Goal: Information Seeking & Learning: Learn about a topic

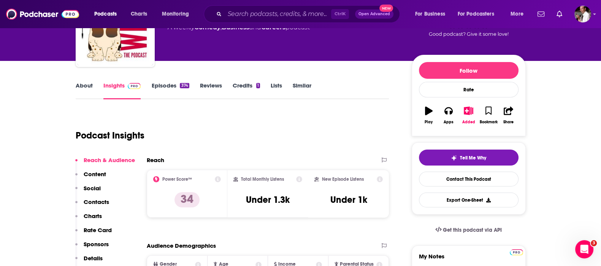
scroll to position [63, 0]
click at [253, 13] on input "Search podcasts, credits, & more..." at bounding box center [278, 14] width 106 height 12
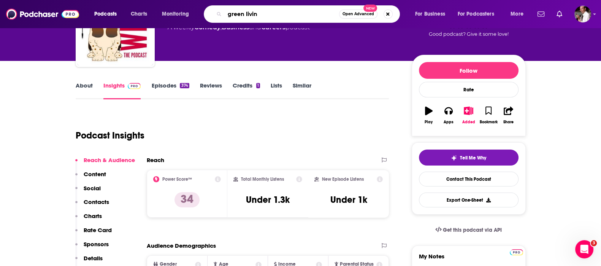
type input "green living"
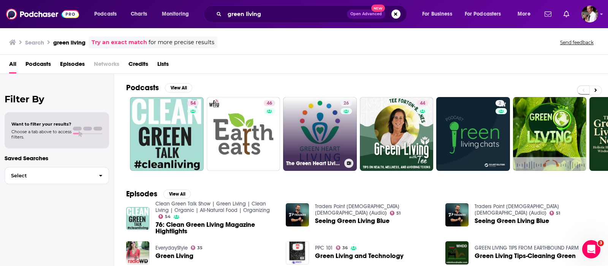
click at [326, 125] on link "26 The Green Heart Living Podcast" at bounding box center [320, 134] width 74 height 74
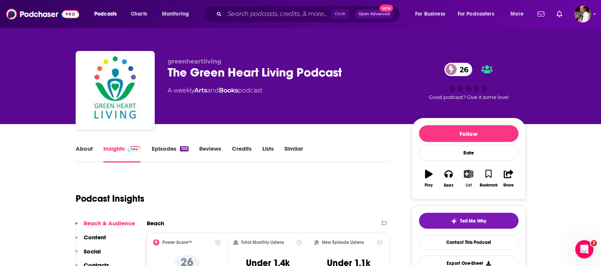
click at [467, 176] on icon "button" at bounding box center [468, 173] width 9 height 8
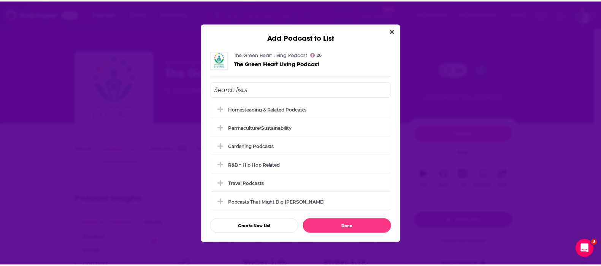
scroll to position [149, 0]
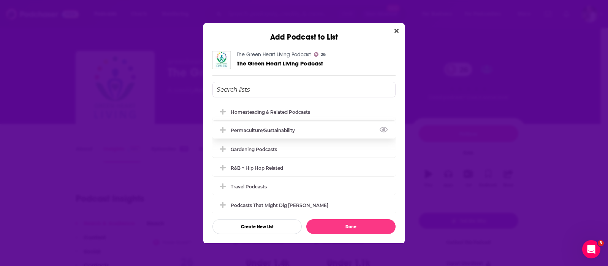
click at [244, 128] on div "Permaculture/Sustainability" at bounding box center [265, 130] width 69 height 6
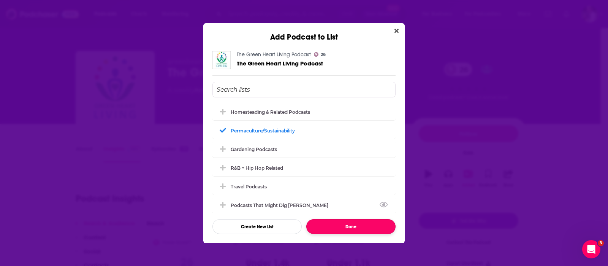
click at [339, 224] on button "Done" at bounding box center [350, 226] width 89 height 15
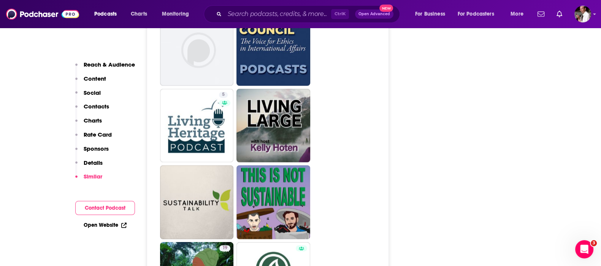
scroll to position [1520, 0]
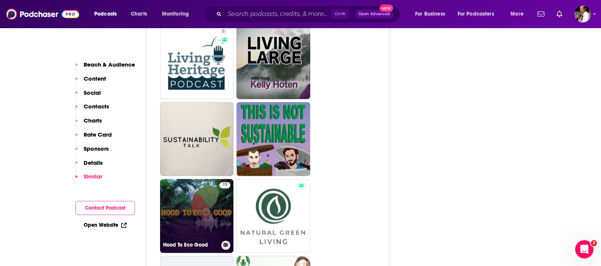
click at [192, 196] on link "19 Hood To Eco Good" at bounding box center [197, 216] width 74 height 74
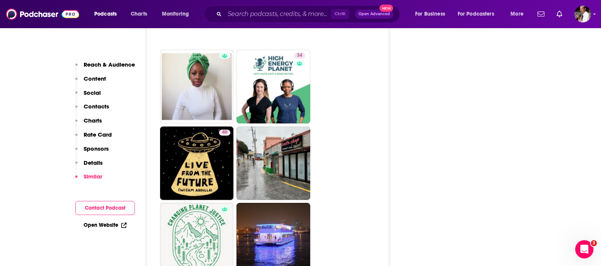
scroll to position [1267, 0]
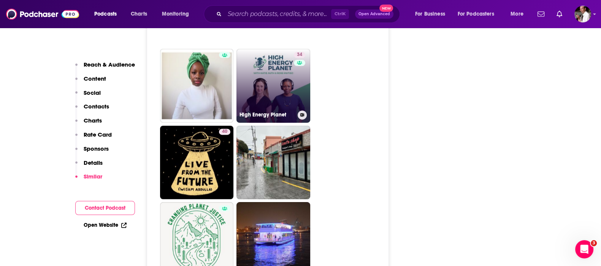
click at [272, 84] on link "34 High Energy Planet" at bounding box center [273, 86] width 74 height 74
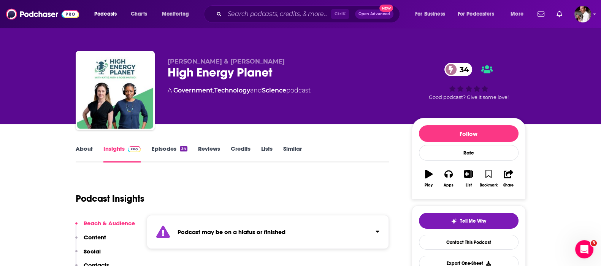
type input "[URL][DOMAIN_NAME]"
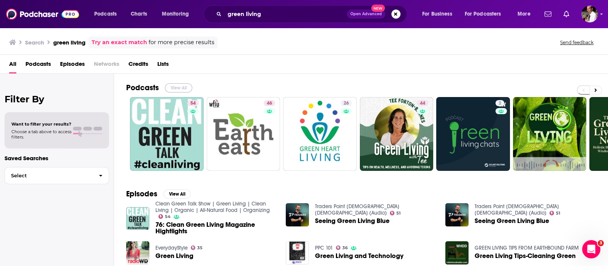
click at [184, 88] on button "View All" at bounding box center [178, 87] width 27 height 9
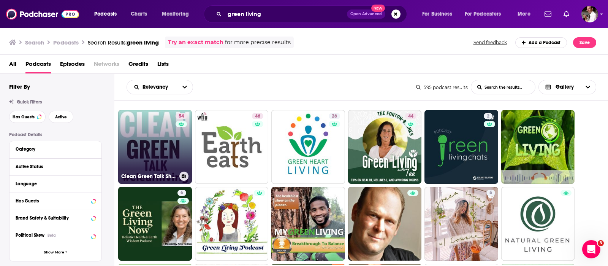
click at [184, 177] on icon at bounding box center [184, 176] width 4 height 4
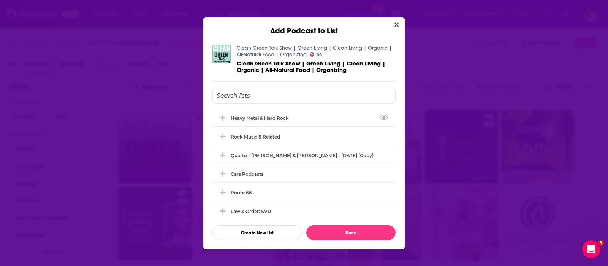
click at [255, 99] on input "Add Podcast To List" at bounding box center [303, 96] width 183 height 16
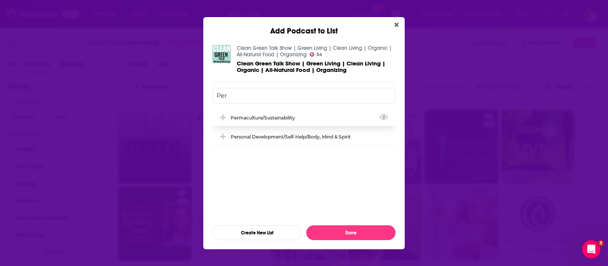
click at [239, 117] on div "Permaculture/Sustainability" at bounding box center [265, 118] width 69 height 6
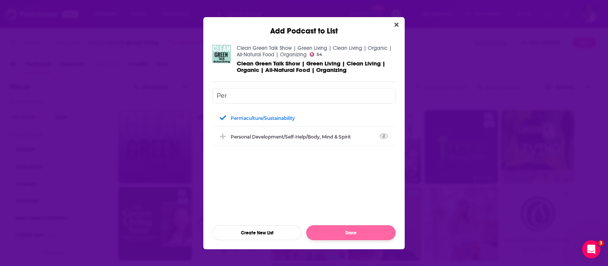
type input "Per"
click at [343, 229] on button "Done" at bounding box center [350, 232] width 89 height 15
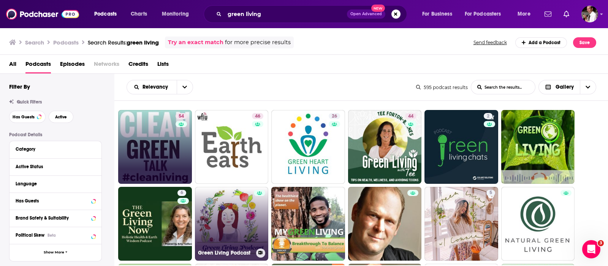
click at [261, 249] on button at bounding box center [260, 252] width 9 height 9
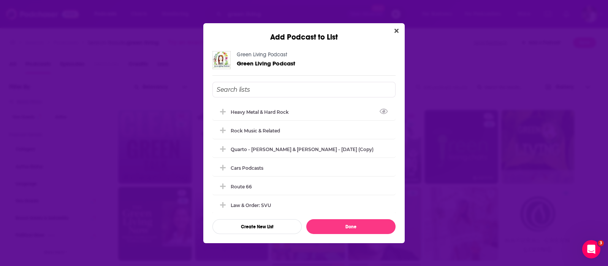
click at [252, 85] on input "Add Podcast To List" at bounding box center [303, 90] width 183 height 16
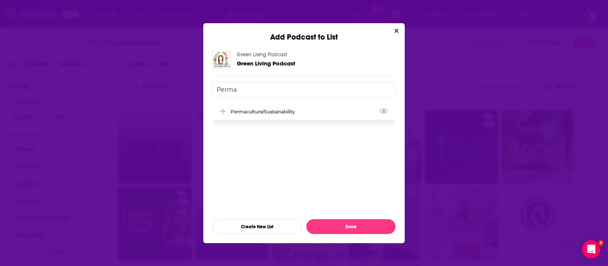
click at [306, 113] on div "Permaculture/Sustainability" at bounding box center [303, 111] width 183 height 17
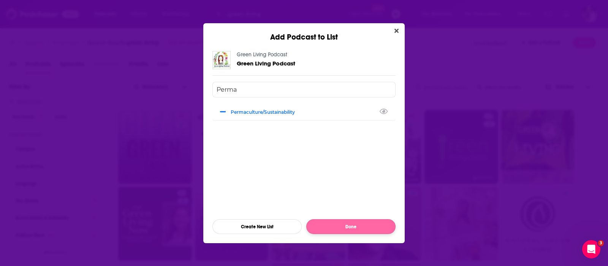
type input "Perma"
click at [340, 226] on button "Done" at bounding box center [350, 226] width 89 height 15
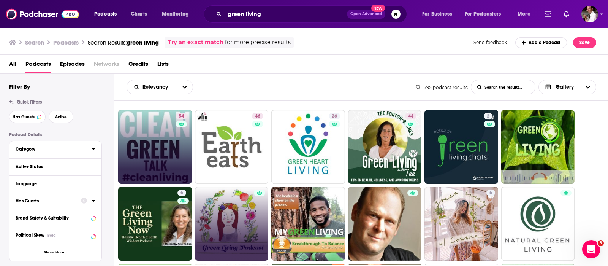
click at [35, 148] on div "Category" at bounding box center [51, 148] width 71 height 5
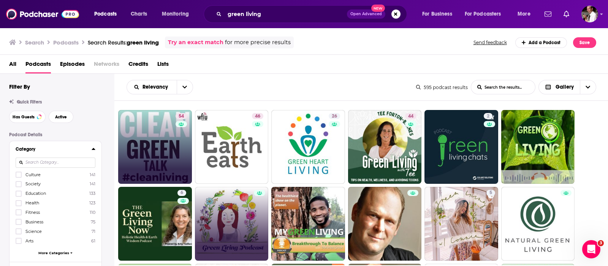
click at [93, 117] on div "Has Guests Active" at bounding box center [61, 117] width 105 height 12
click at [91, 115] on div "Has Guests Active" at bounding box center [61, 117] width 105 height 12
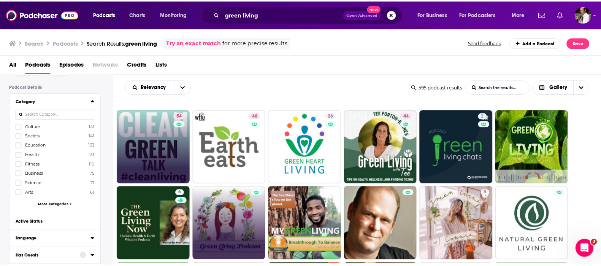
scroll to position [63, 0]
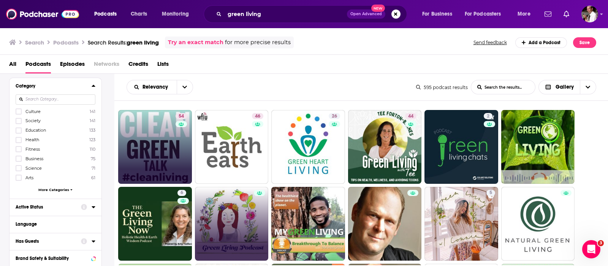
click at [35, 206] on div "Active Status" at bounding box center [46, 206] width 60 height 5
click at [75, 222] on span "All" at bounding box center [51, 221] width 71 height 10
click at [31, 244] on span "Active" at bounding box center [39, 246] width 41 height 4
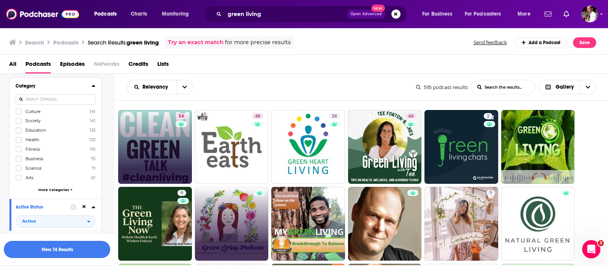
click at [65, 248] on button "View 74 Results" at bounding box center [57, 249] width 106 height 17
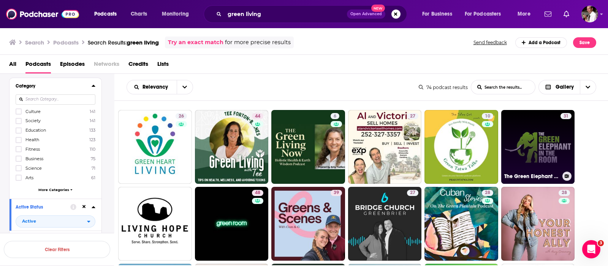
click at [536, 142] on link "31 The Green Elephant in the Room: Solutions To Restoring the Health of People …" at bounding box center [538, 147] width 74 height 74
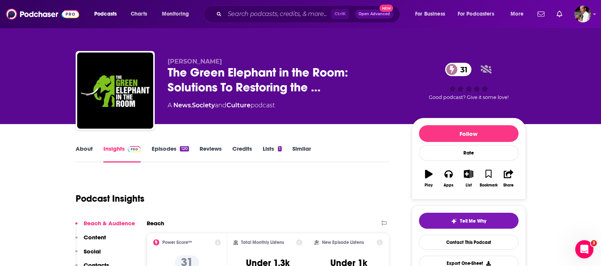
click at [181, 147] on div "120" at bounding box center [184, 148] width 9 height 5
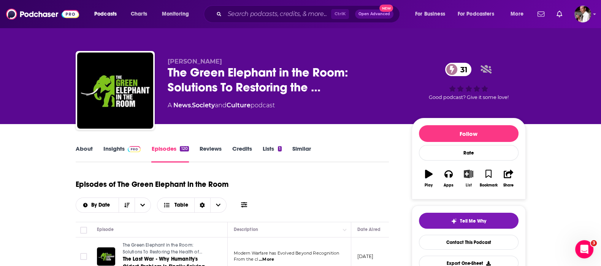
click at [467, 174] on icon "button" at bounding box center [468, 173] width 9 height 8
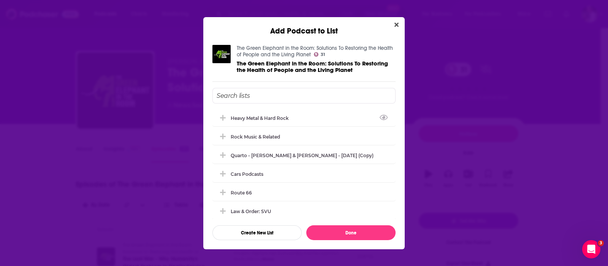
click at [263, 97] on input "Add Podcast To List" at bounding box center [303, 96] width 183 height 16
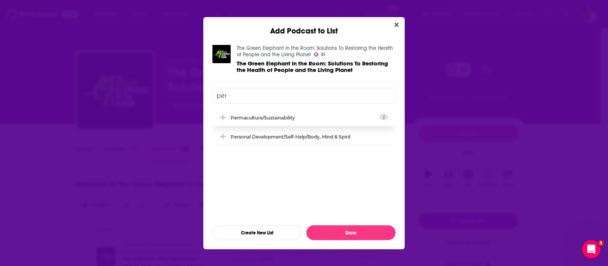
click at [283, 119] on div "Permaculture/Sustainability" at bounding box center [265, 118] width 69 height 6
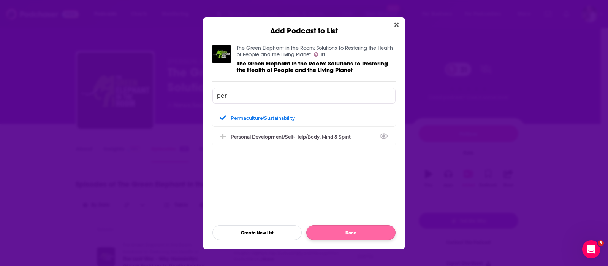
type input "per"
drag, startPoint x: 337, startPoint y: 233, endPoint x: 149, endPoint y: 45, distance: 266.5
click at [338, 233] on button "Done" at bounding box center [350, 232] width 89 height 15
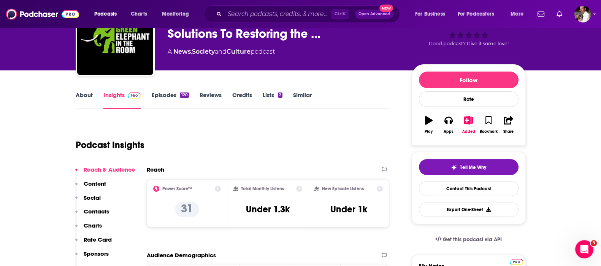
scroll to position [127, 0]
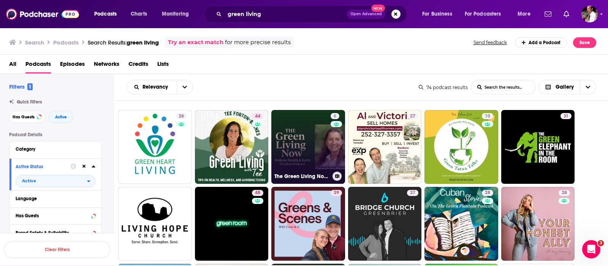
click at [306, 155] on link "6 The Green Living Now Podcast" at bounding box center [308, 147] width 74 height 74
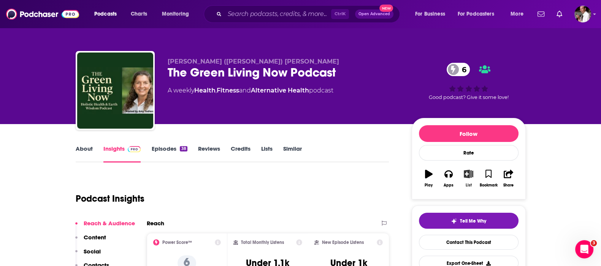
click at [468, 176] on icon "button" at bounding box center [468, 173] width 9 height 8
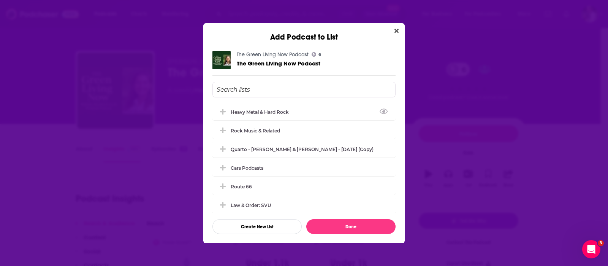
click at [260, 92] on input "Add Podcast To List" at bounding box center [303, 90] width 183 height 16
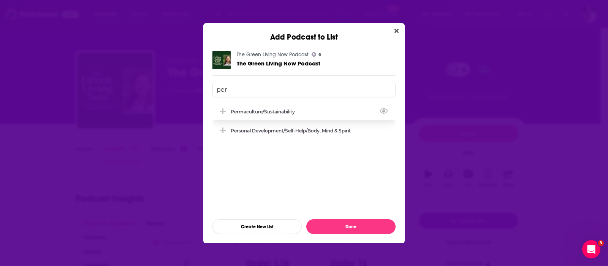
click at [258, 112] on div "Permaculture/Sustainability" at bounding box center [265, 112] width 69 height 6
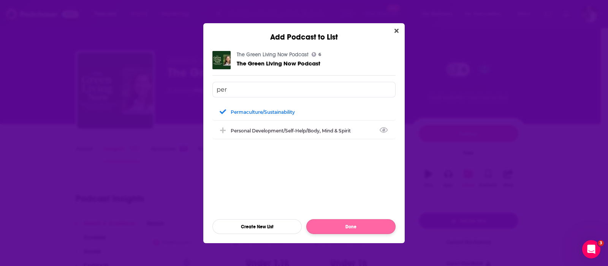
type input "per"
click at [339, 229] on button "Done" at bounding box center [350, 226] width 89 height 15
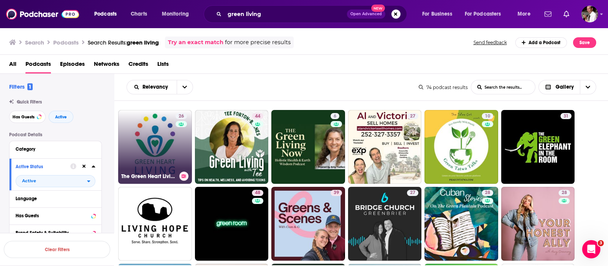
click at [161, 150] on link "26 The Green Heart Living Podcast" at bounding box center [155, 147] width 74 height 74
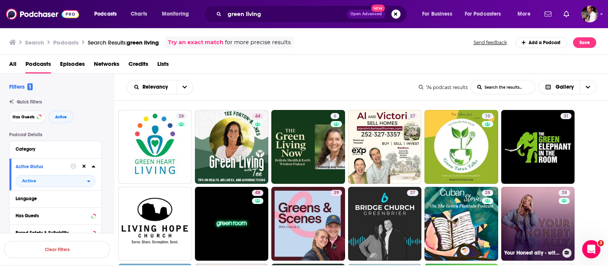
click at [532, 217] on link "28 Your Honest ally - with [PERSON_NAME]" at bounding box center [538, 224] width 74 height 74
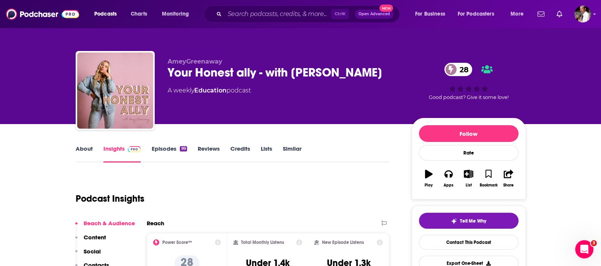
click at [162, 150] on link "Episodes 99" at bounding box center [168, 153] width 35 height 17
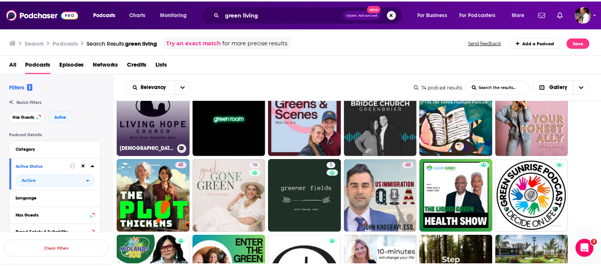
scroll to position [127, 0]
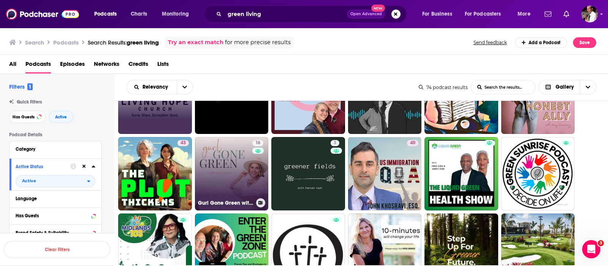
click at [224, 182] on link "16 Gurl Gone Green with [PERSON_NAME]" at bounding box center [232, 174] width 74 height 74
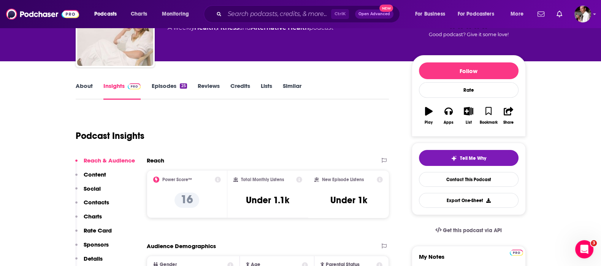
scroll to position [63, 0]
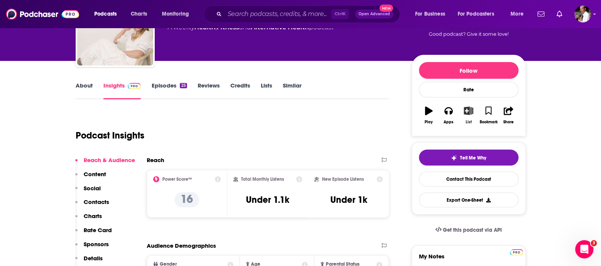
click at [472, 115] on button "List" at bounding box center [468, 114] width 20 height 27
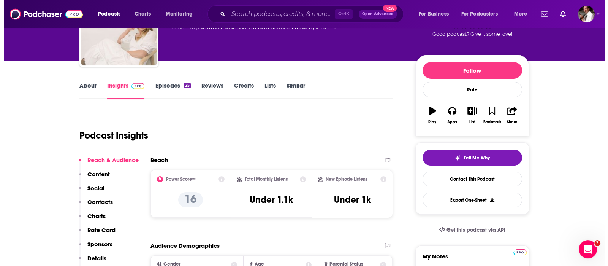
scroll to position [0, 0]
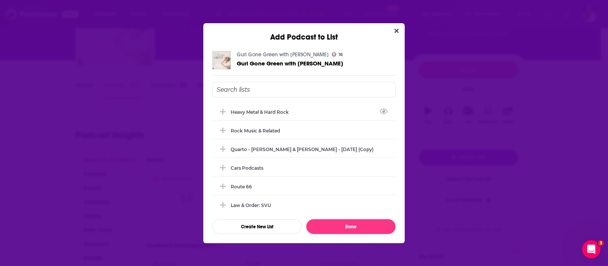
click at [242, 84] on input "Add Podcast To List" at bounding box center [303, 90] width 183 height 16
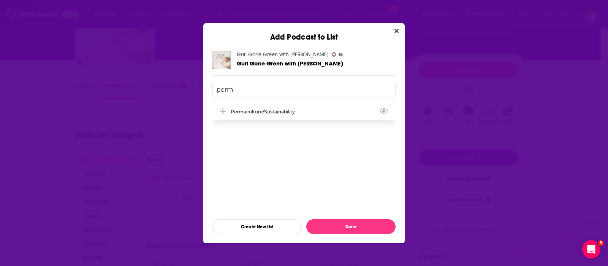
click at [266, 112] on div "Permaculture/Sustainability" at bounding box center [265, 112] width 69 height 6
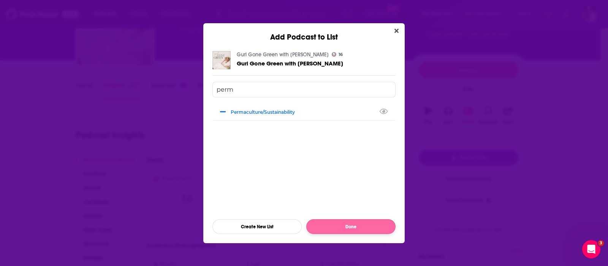
type input "perm"
click at [342, 226] on button "Done" at bounding box center [350, 226] width 89 height 15
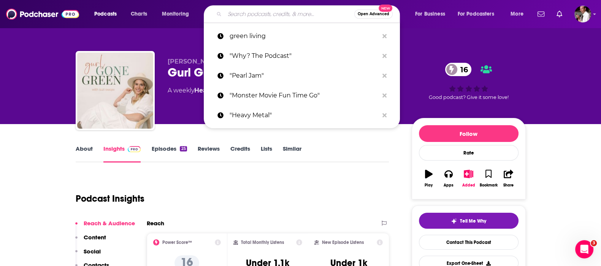
click at [242, 14] on input "Search podcasts, credits, & more..." at bounding box center [290, 14] width 130 height 12
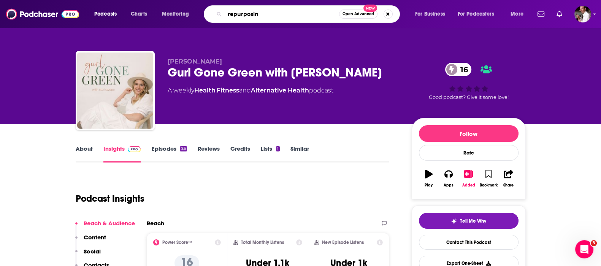
type input "repurposing"
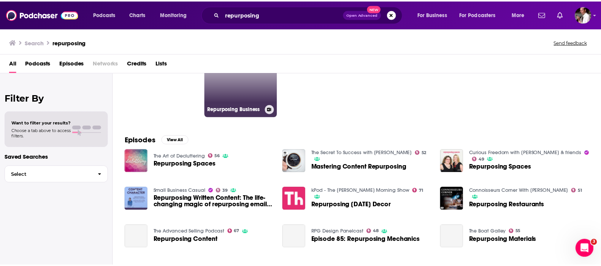
scroll to position [63, 0]
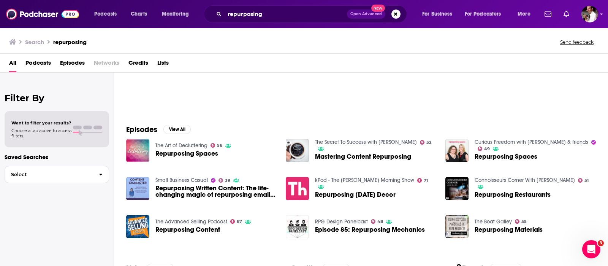
click at [177, 151] on span "Repurposing Spaces" at bounding box center [186, 153] width 63 height 6
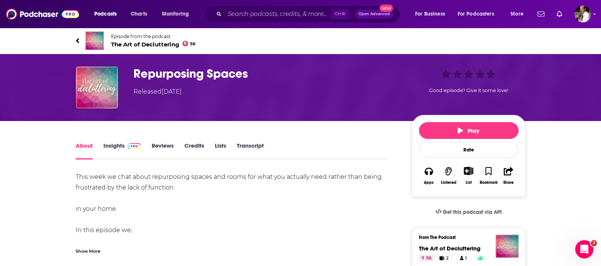
click at [139, 46] on span "The Art of Decluttering 56" at bounding box center [153, 44] width 85 height 7
